Goal: Task Accomplishment & Management: Use online tool/utility

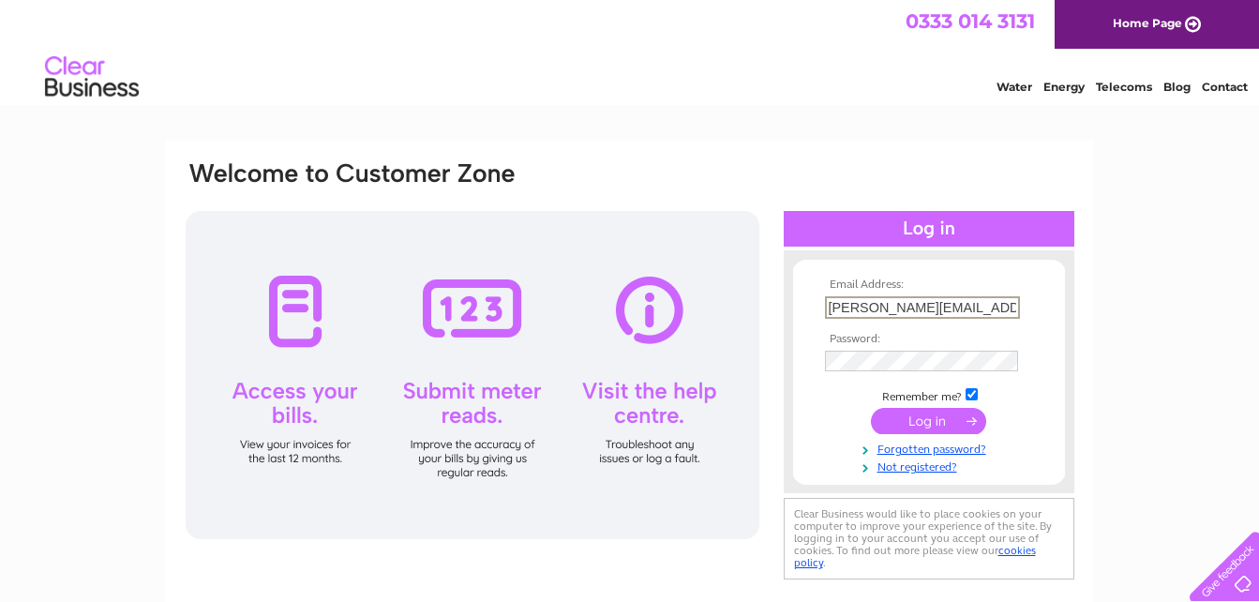
click at [979, 302] on input "[PERSON_NAME][EMAIL_ADDRESS][DOMAIN_NAME]" at bounding box center [922, 307] width 195 height 22
type input "n.thomson@abdn.ac.uk"
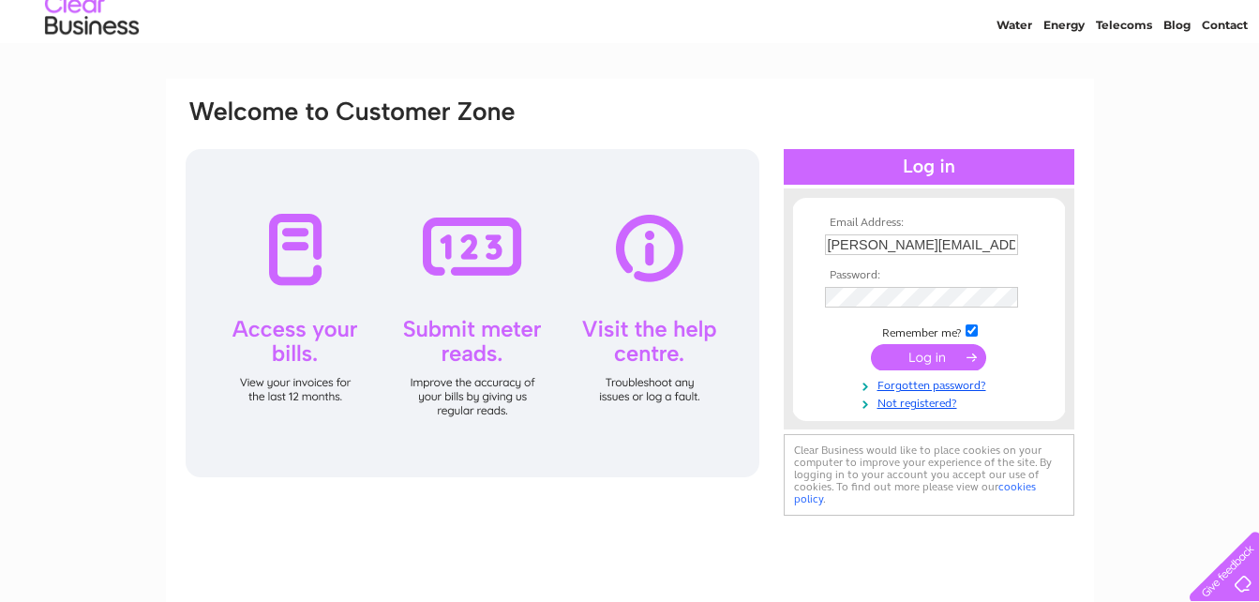
scroll to position [94, 0]
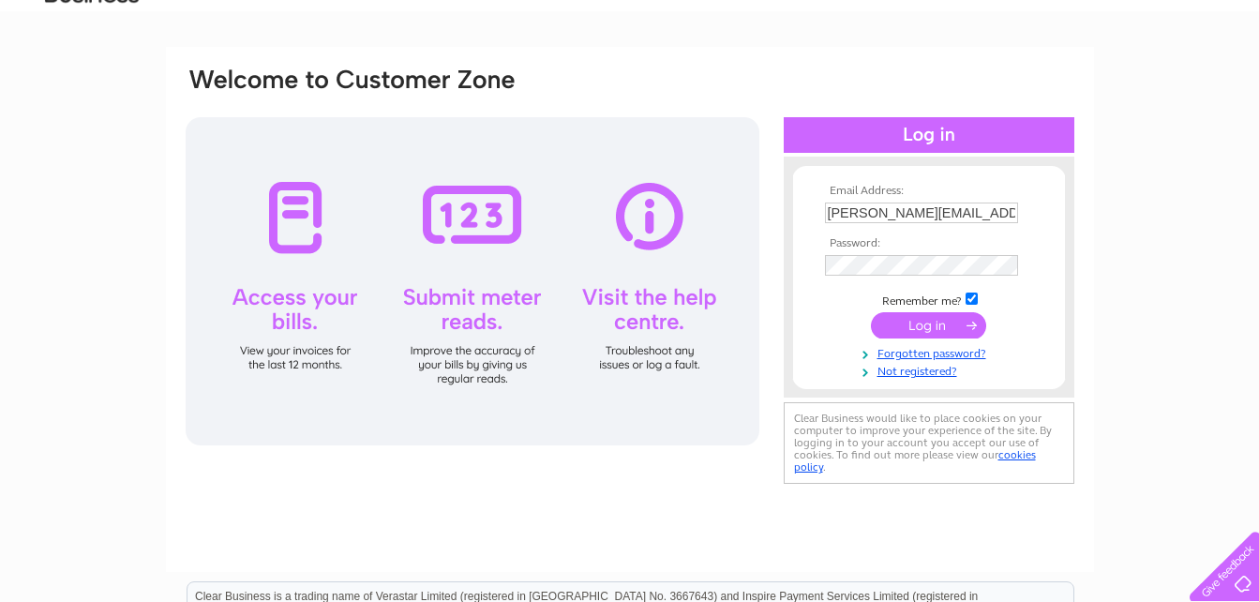
click at [934, 327] on input "submit" at bounding box center [928, 325] width 115 height 26
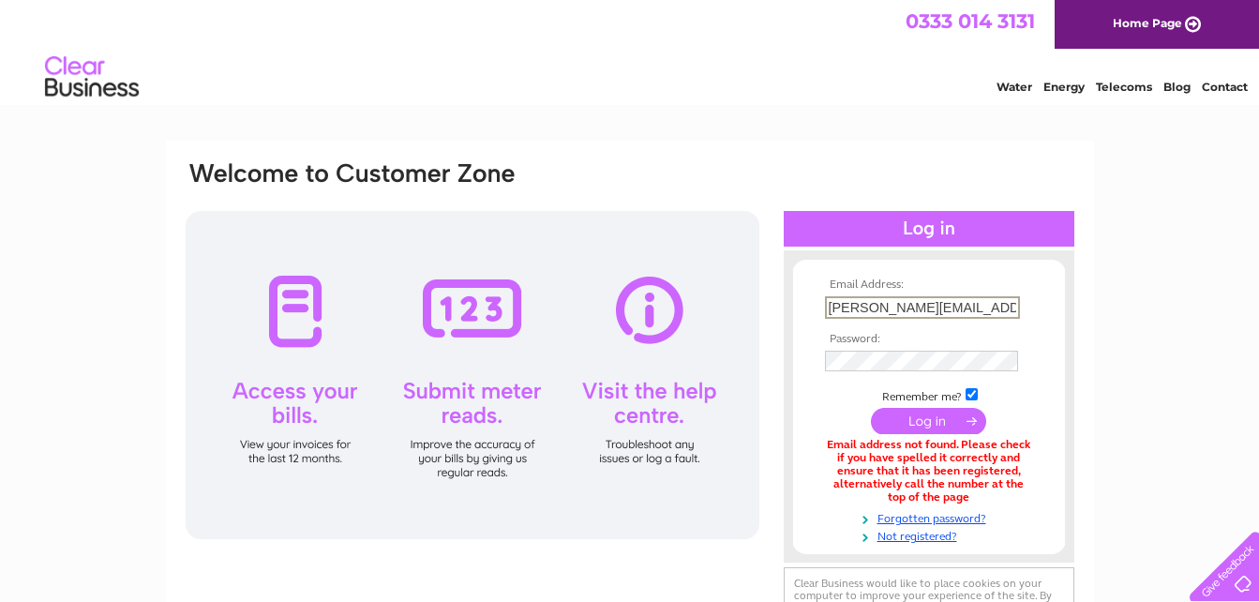
drag, startPoint x: 978, startPoint y: 307, endPoint x: 808, endPoint y: 321, distance: 170.2
click at [808, 321] on form "Email Address: n.thomson@abdn.ac.uk Password:" at bounding box center [929, 410] width 272 height 265
type input "[EMAIL_ADDRESS][DOMAIN_NAME]"
click at [1149, 256] on div "Email Address: n.thomson524@outlook.com Password: Forgotten password?" at bounding box center [629, 566] width 1259 height 850
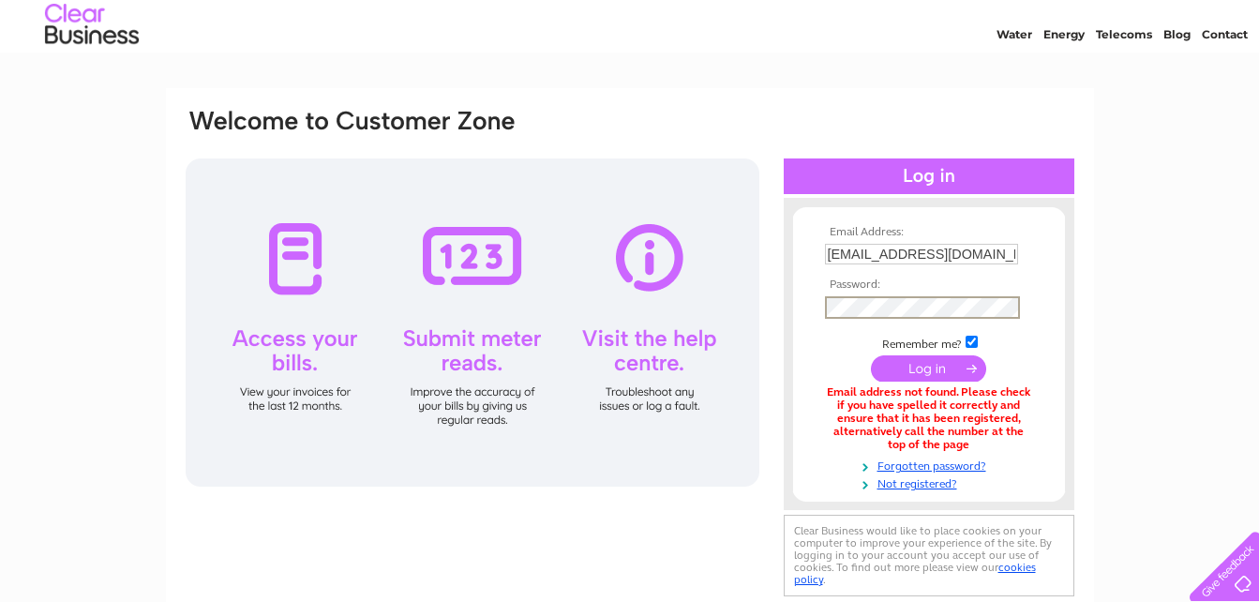
scroll to position [94, 0]
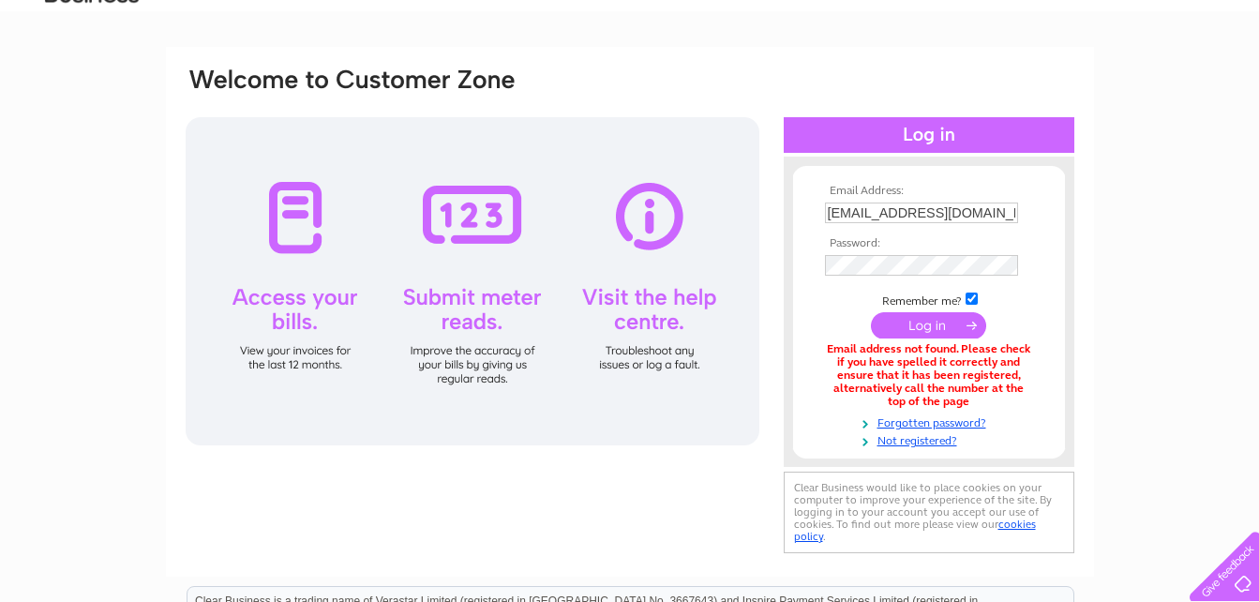
click at [922, 328] on input "submit" at bounding box center [928, 325] width 115 height 26
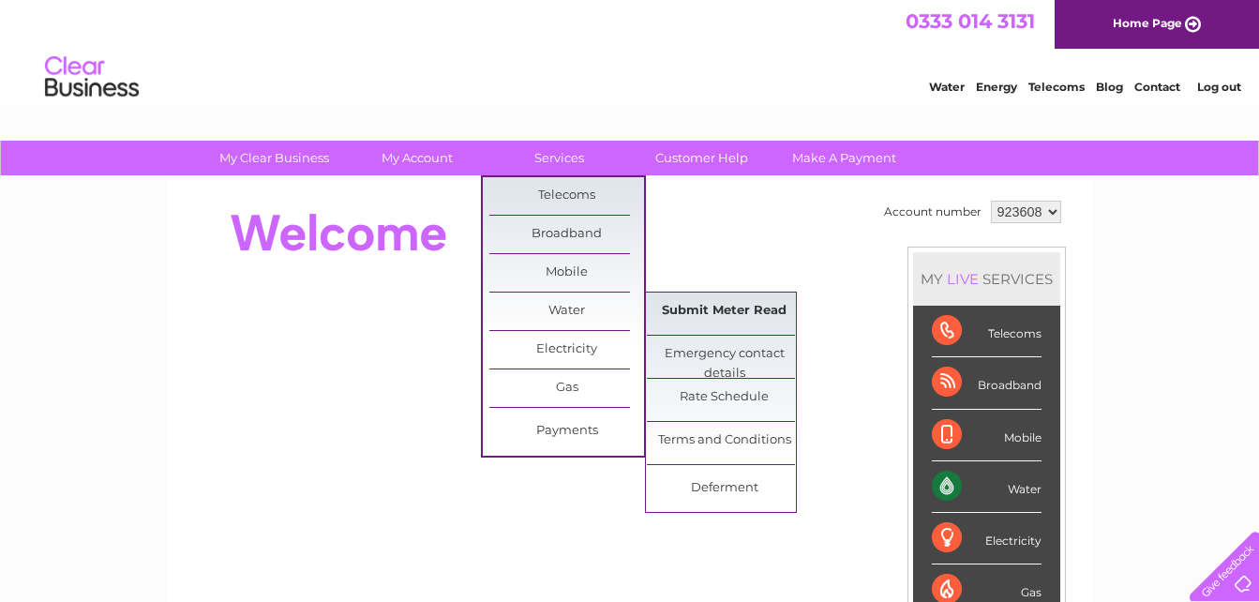
click at [714, 316] on link "Submit Meter Read" at bounding box center [724, 310] width 155 height 37
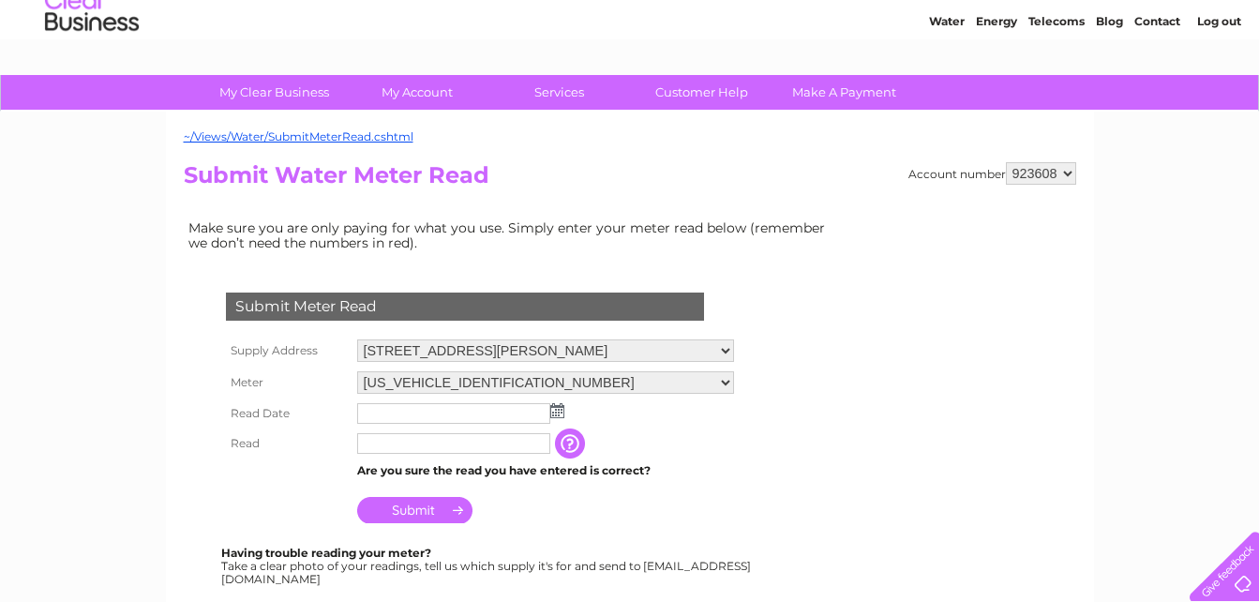
scroll to position [281, 0]
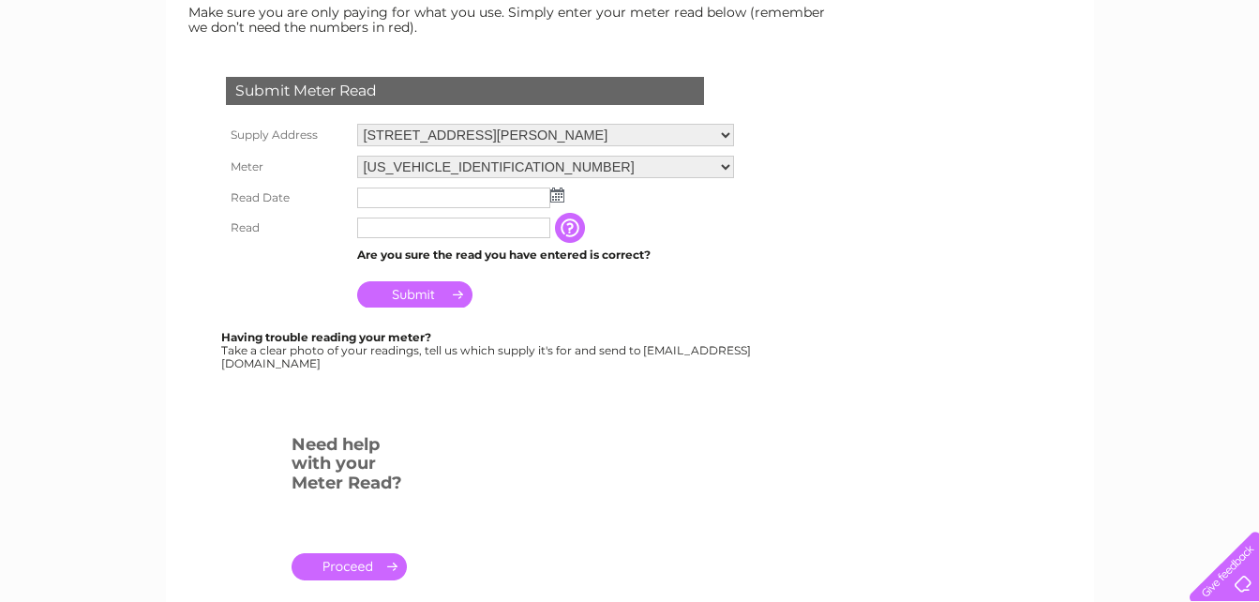
click at [556, 204] on td at bounding box center [545, 198] width 386 height 30
click at [560, 192] on img at bounding box center [557, 194] width 14 height 15
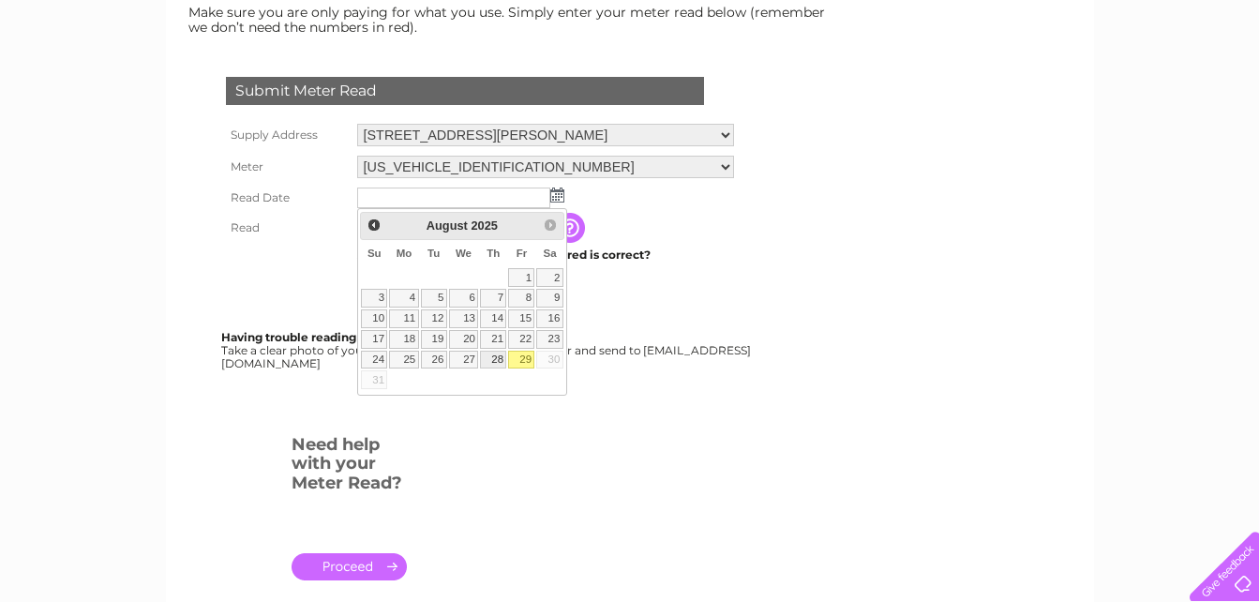
click at [498, 362] on link "28" at bounding box center [493, 360] width 26 height 19
type input "2025/08/28"
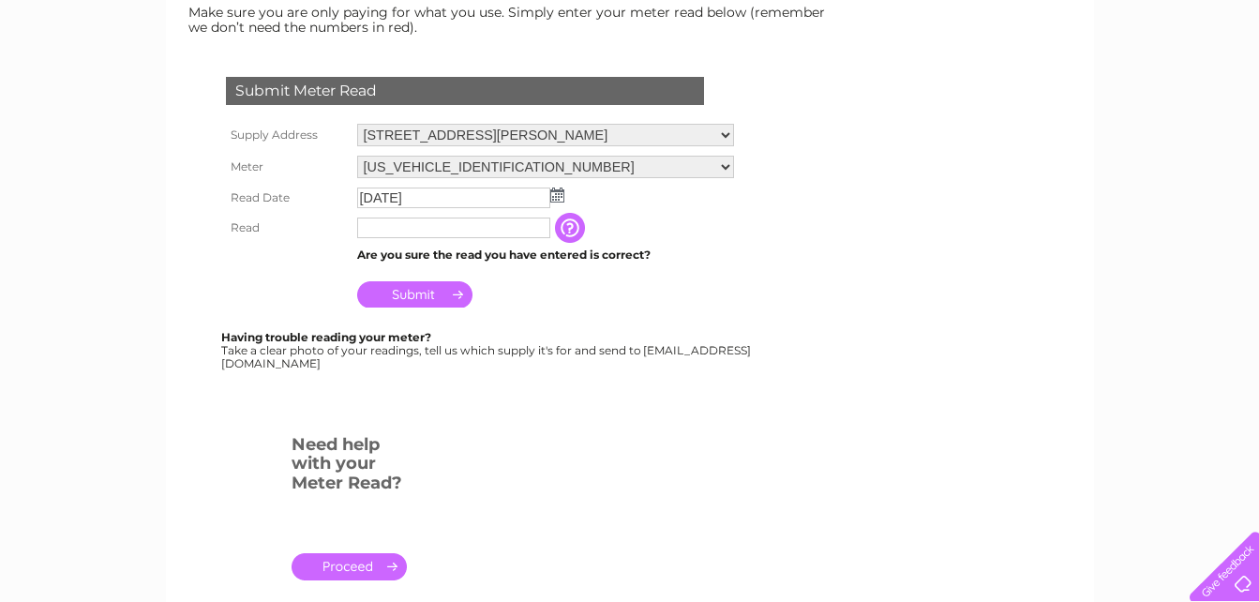
click at [555, 199] on img at bounding box center [557, 194] width 14 height 15
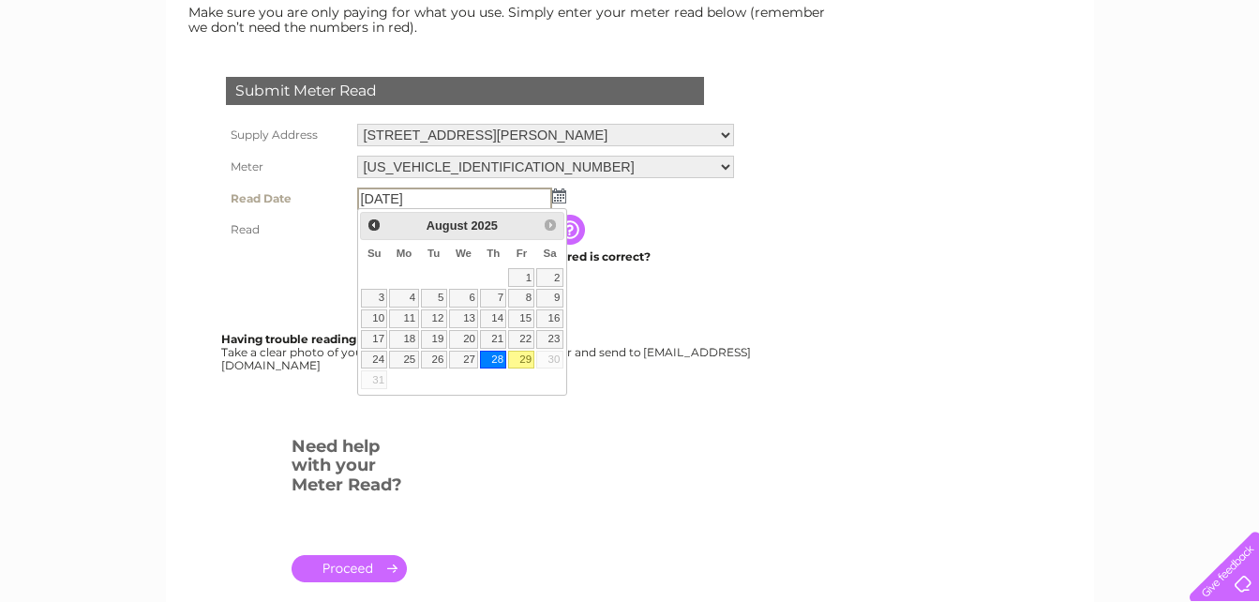
click at [725, 359] on div "Having trouble reading your meter? Take a clear photo of your readings, tell us…" at bounding box center [487, 352] width 532 height 38
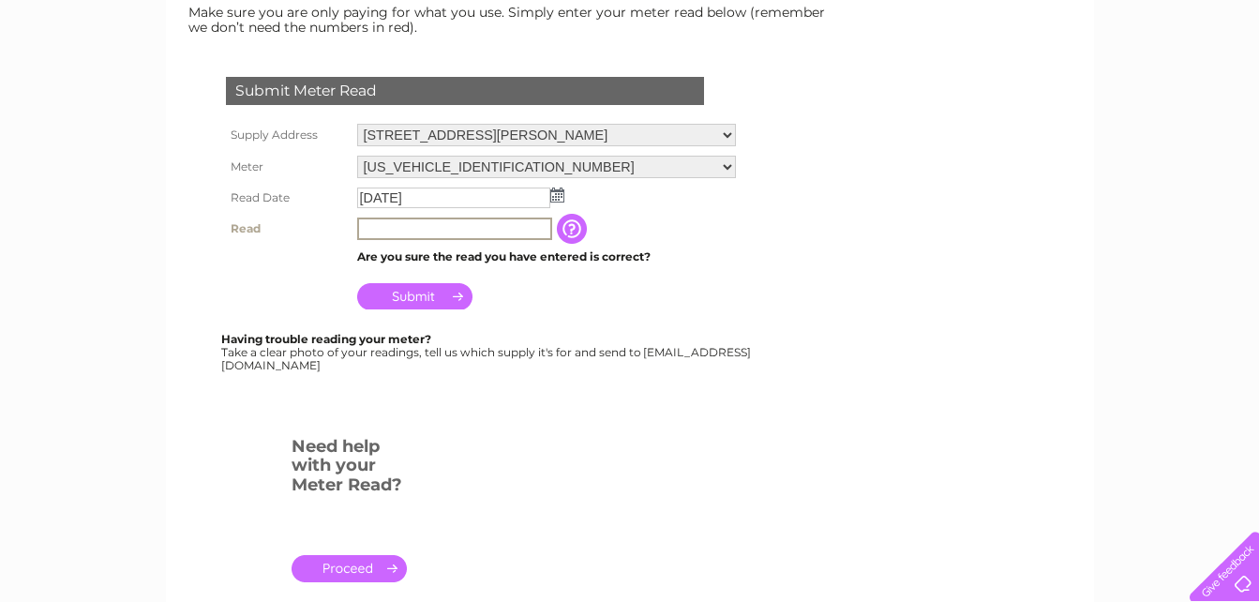
click at [395, 232] on input "text" at bounding box center [454, 228] width 195 height 22
type input "00538"
click at [412, 295] on input "Submit" at bounding box center [414, 296] width 115 height 26
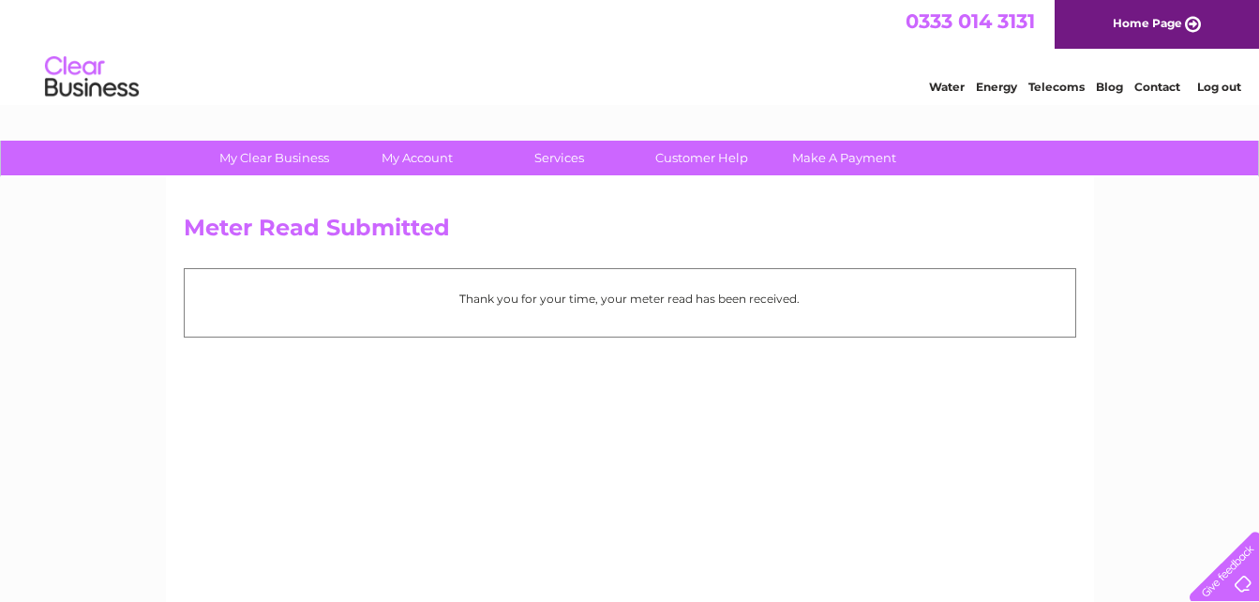
click at [1211, 90] on link "Log out" at bounding box center [1219, 87] width 44 height 14
